Goal: Task Accomplishment & Management: Use online tool/utility

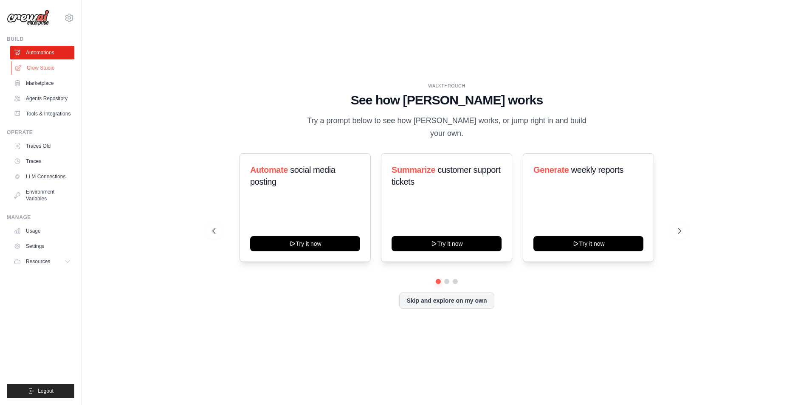
click at [56, 67] on link "Crew Studio" at bounding box center [43, 68] width 64 height 14
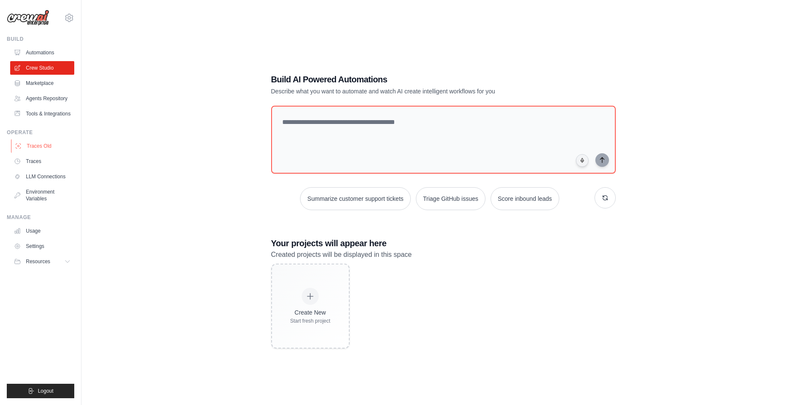
click at [34, 153] on link "Traces Old" at bounding box center [43, 146] width 64 height 14
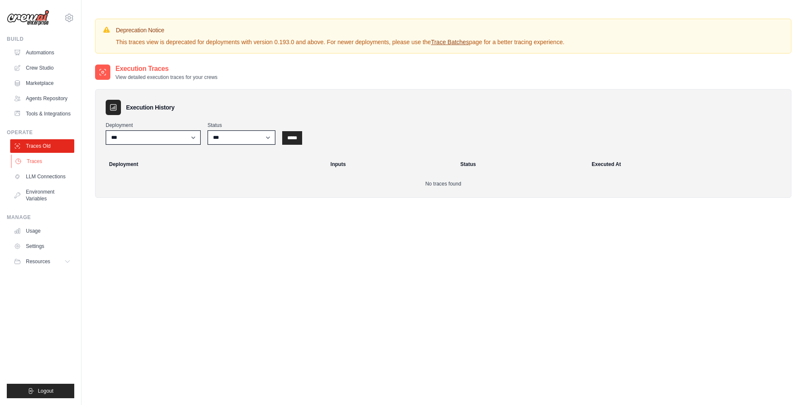
click at [34, 165] on link "Traces" at bounding box center [43, 162] width 64 height 14
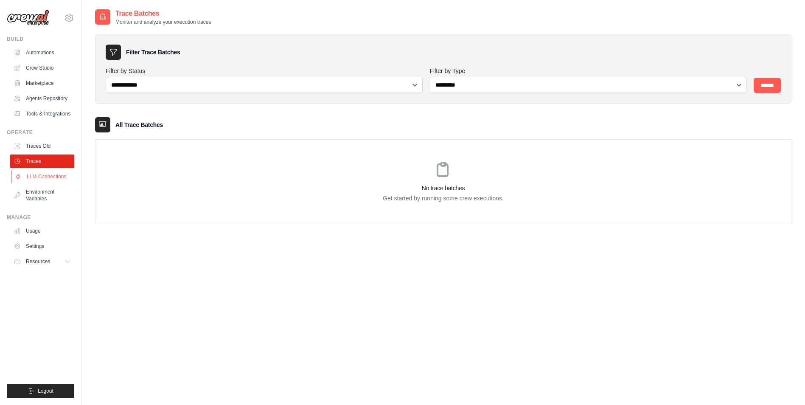
click at [34, 181] on link "LLM Connections" at bounding box center [43, 177] width 64 height 14
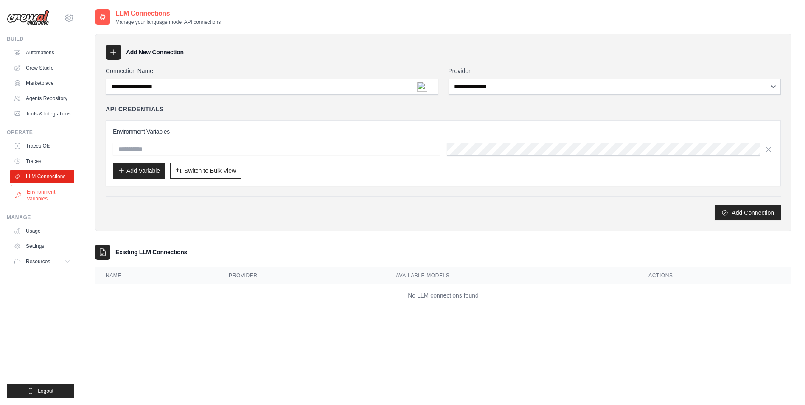
click at [38, 204] on link "Environment Variables" at bounding box center [43, 195] width 64 height 20
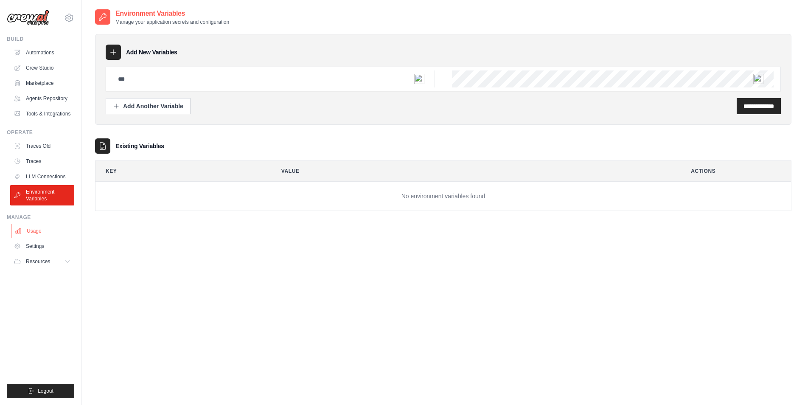
click at [48, 237] on link "Usage" at bounding box center [43, 231] width 64 height 14
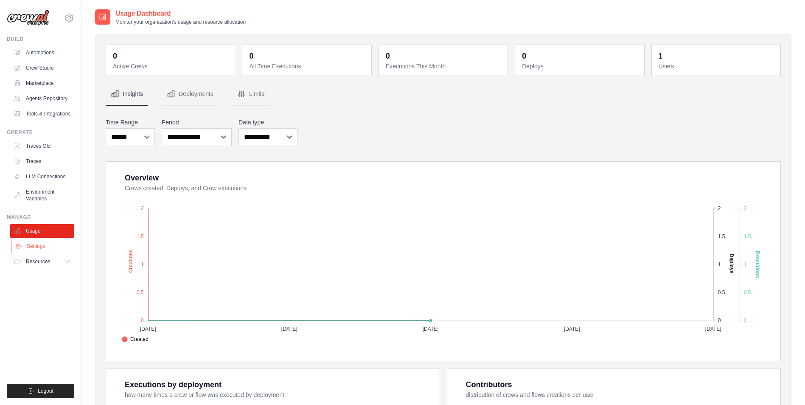
click at [41, 253] on link "Settings" at bounding box center [43, 246] width 64 height 14
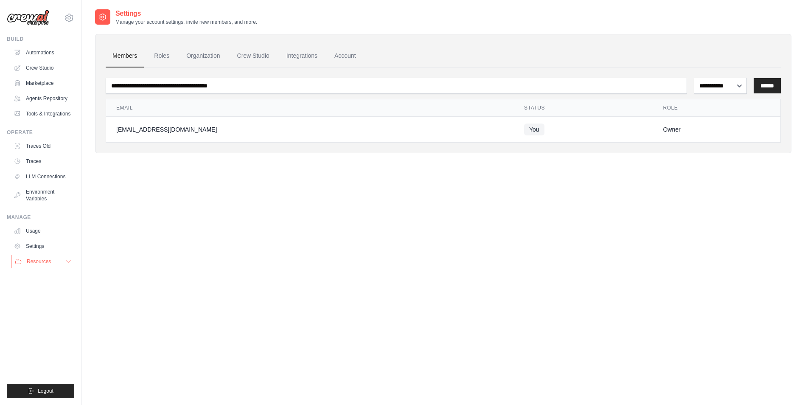
click at [38, 265] on span "Resources" at bounding box center [39, 261] width 24 height 7
click at [44, 250] on link "Settings" at bounding box center [43, 246] width 64 height 14
click at [43, 238] on link "Usage" at bounding box center [43, 231] width 64 height 14
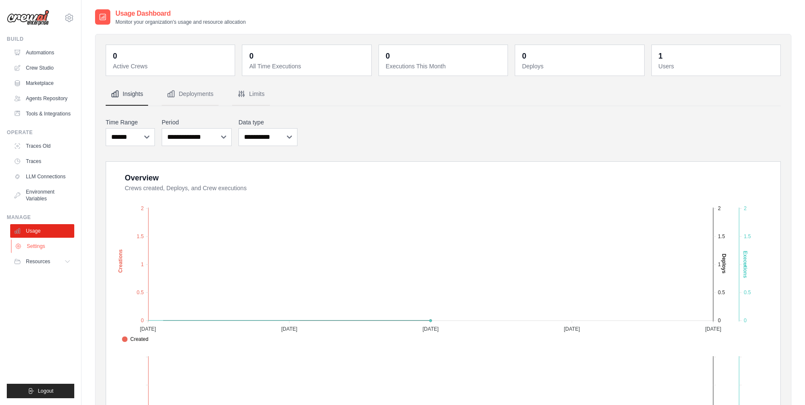
click at [40, 253] on link "Settings" at bounding box center [43, 246] width 64 height 14
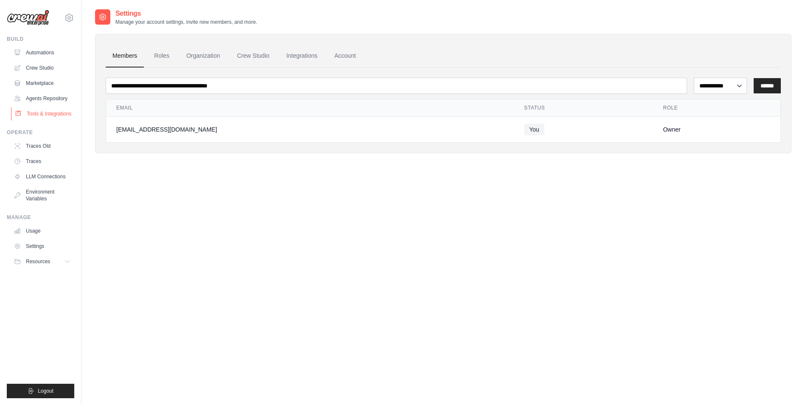
click at [44, 118] on link "Tools & Integrations" at bounding box center [43, 114] width 64 height 14
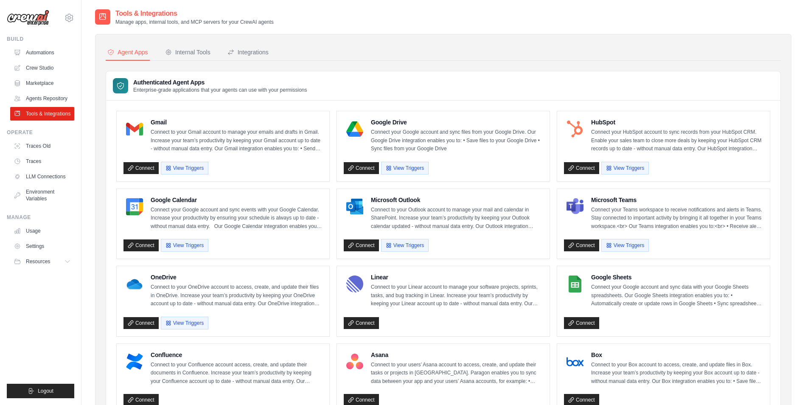
click at [45, 100] on link "Agents Repository" at bounding box center [42, 99] width 64 height 14
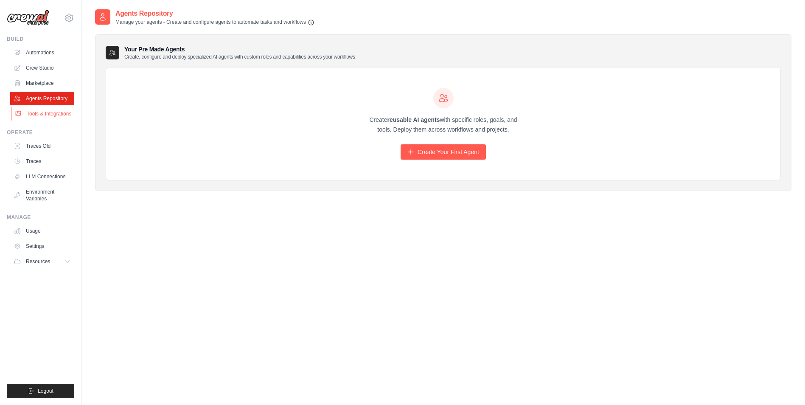
click at [40, 120] on link "Tools & Integrations" at bounding box center [43, 114] width 64 height 14
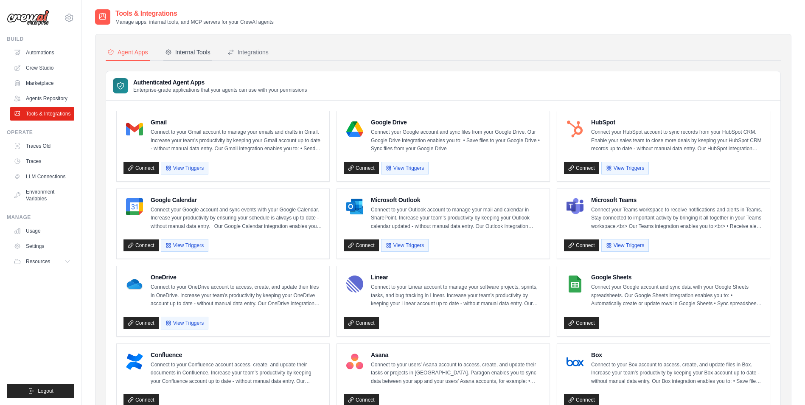
click at [211, 51] on div "Internal Tools" at bounding box center [187, 52] width 45 height 8
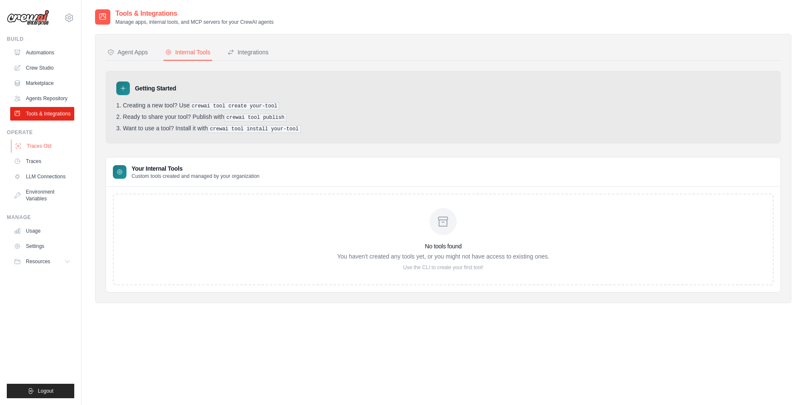
click at [39, 153] on link "Traces Old" at bounding box center [43, 146] width 64 height 14
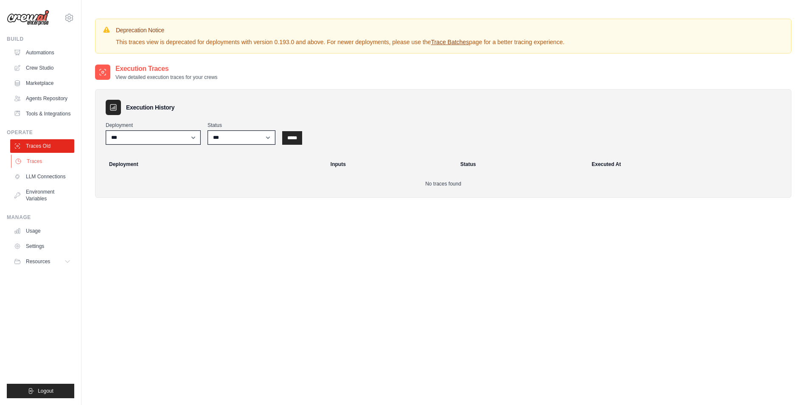
click at [45, 168] on link "Traces" at bounding box center [43, 162] width 64 height 14
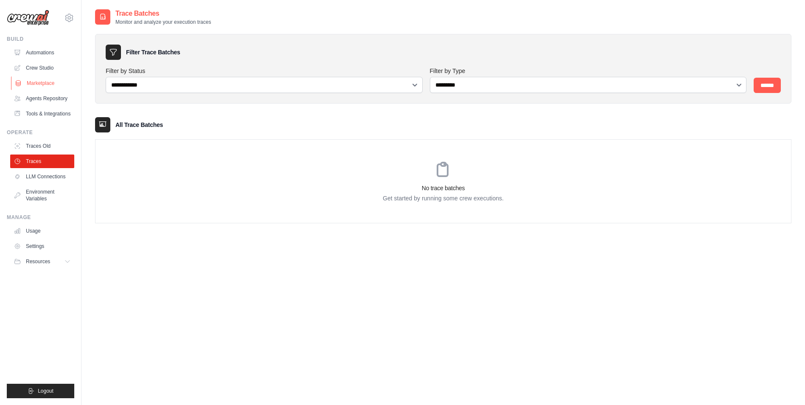
click at [46, 81] on link "Marketplace" at bounding box center [43, 83] width 64 height 14
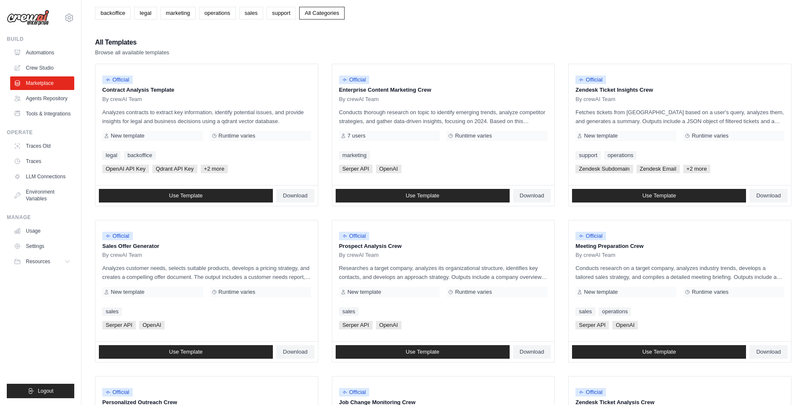
scroll to position [64, 0]
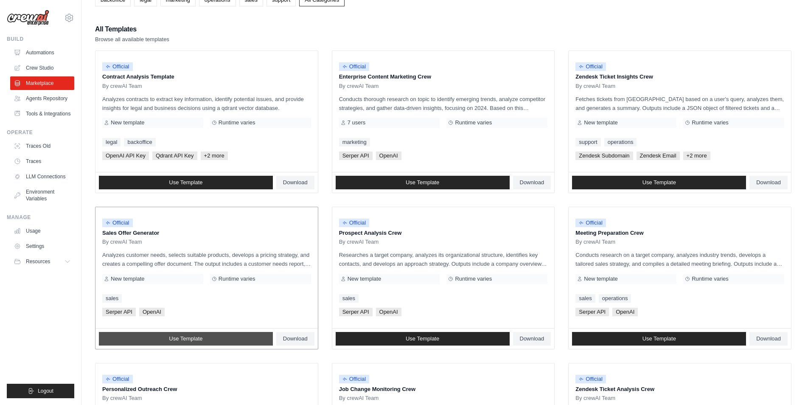
click at [197, 337] on span "Use Template" at bounding box center [186, 338] width 34 height 7
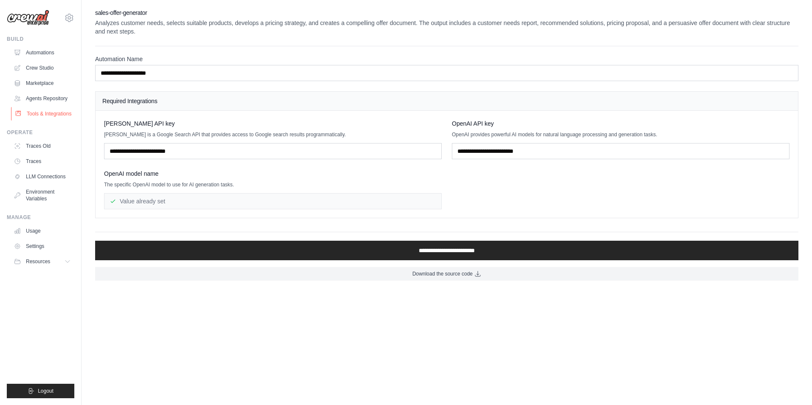
click at [41, 113] on link "Tools & Integrations" at bounding box center [43, 114] width 64 height 14
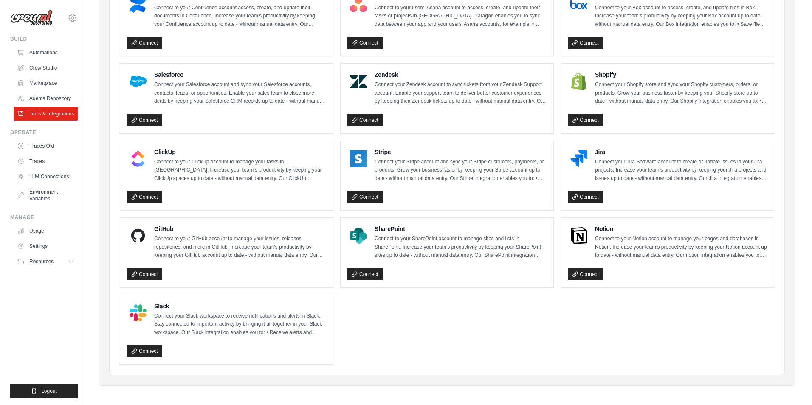
scroll to position [358, 0]
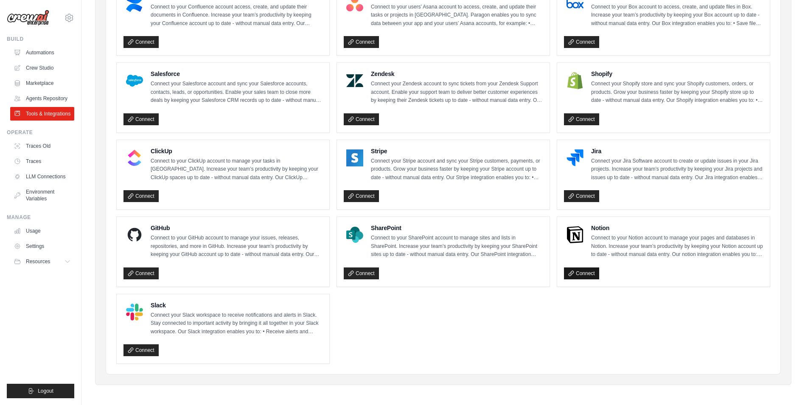
click at [588, 275] on link "Connect" at bounding box center [581, 273] width 35 height 12
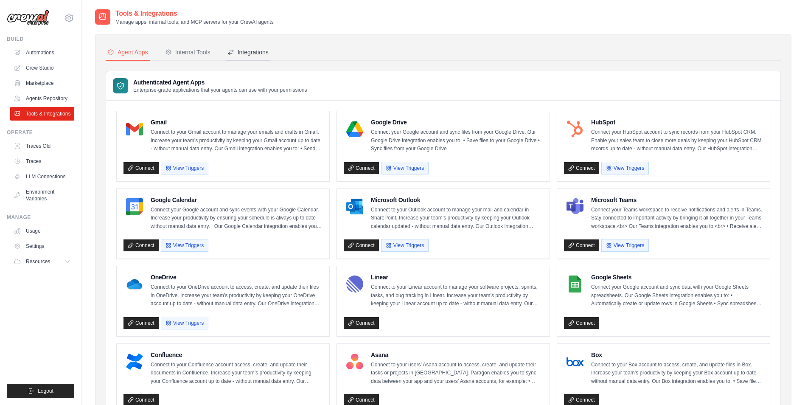
click at [253, 53] on div "Integrations" at bounding box center [248, 52] width 41 height 8
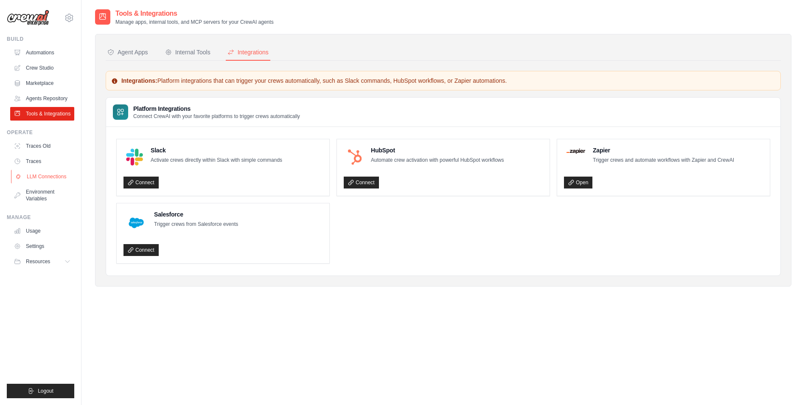
click at [36, 183] on link "LLM Connections" at bounding box center [43, 177] width 64 height 14
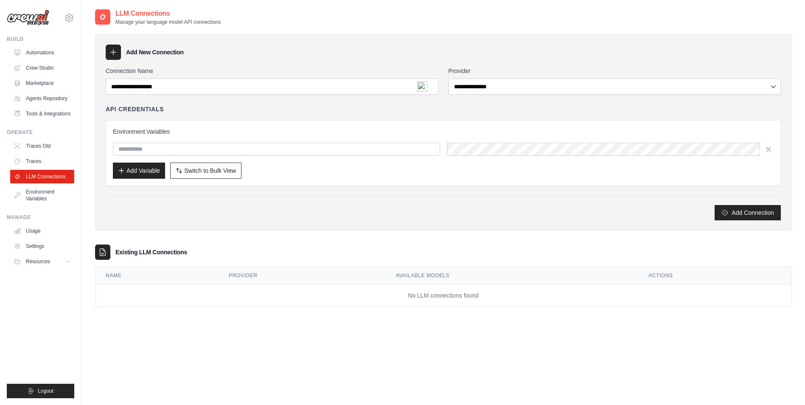
click at [36, 168] on link "Traces" at bounding box center [42, 162] width 64 height 14
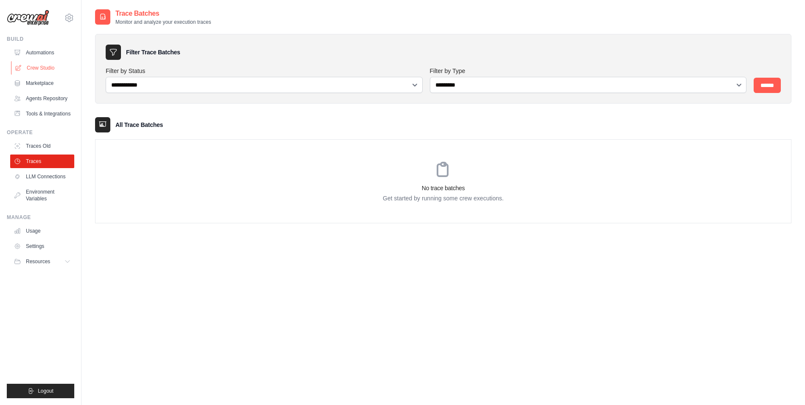
click at [55, 67] on link "Crew Studio" at bounding box center [43, 68] width 64 height 14
